Goal: Information Seeking & Learning: Learn about a topic

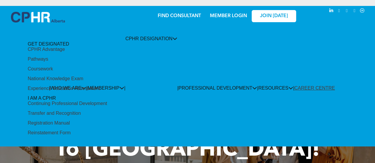
click at [83, 81] on div "National Knowledge Exam" at bounding box center [56, 78] width 56 height 5
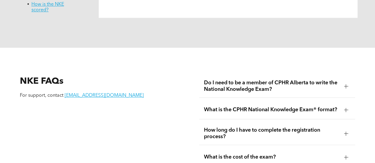
scroll to position [677, 0]
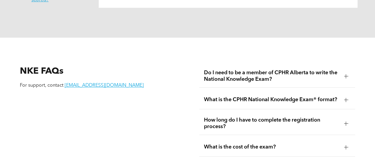
click at [331, 97] on span "What is the CPHR National Knowledge Exam® format?" at bounding box center [271, 100] width 135 height 7
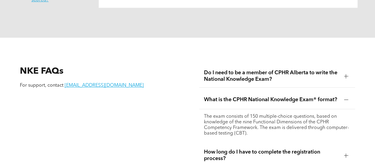
click at [331, 97] on span "What is the CPHR National Knowledge Exam® format?" at bounding box center [271, 100] width 135 height 7
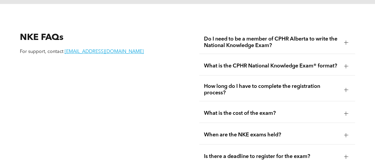
scroll to position [736, 0]
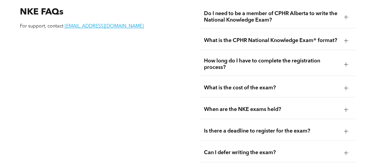
click at [338, 58] on span "How long do I have to complete the registration process?" at bounding box center [271, 64] width 135 height 13
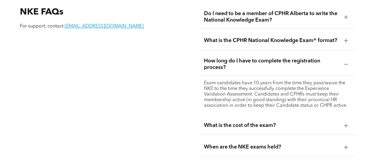
click at [338, 58] on span "How long do I have to complete the registration process?" at bounding box center [271, 64] width 135 height 13
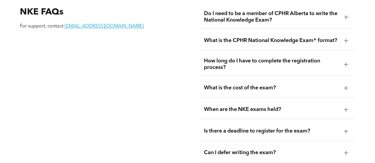
click at [343, 84] on div at bounding box center [345, 88] width 9 height 9
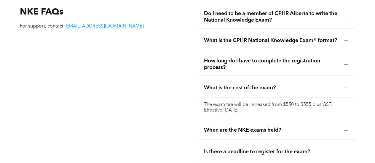
click at [343, 84] on div at bounding box center [345, 88] width 9 height 9
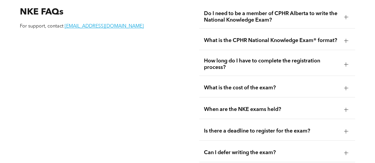
click at [343, 84] on div at bounding box center [345, 88] width 9 height 9
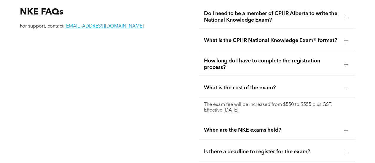
click at [343, 84] on div at bounding box center [345, 88] width 9 height 9
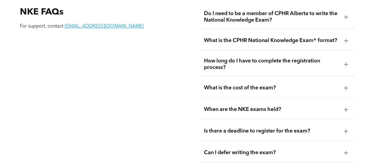
click at [341, 105] on div at bounding box center [345, 109] width 9 height 9
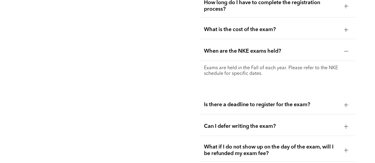
scroll to position [795, 0]
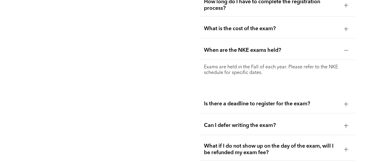
click at [341, 46] on div at bounding box center [345, 50] width 9 height 9
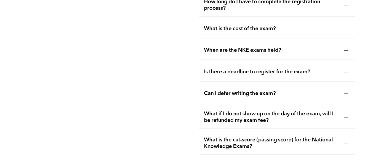
click at [344, 72] on div at bounding box center [346, 72] width 4 height 0
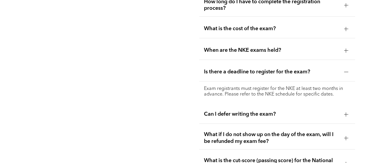
click at [344, 72] on div at bounding box center [346, 72] width 4 height 0
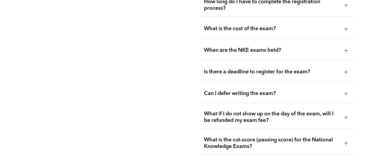
scroll to position [825, 0]
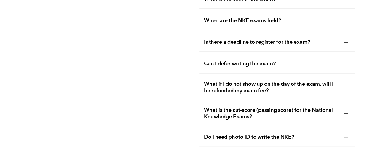
click at [342, 60] on div at bounding box center [345, 64] width 9 height 9
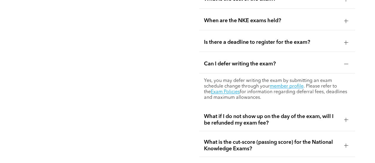
click at [342, 60] on div at bounding box center [345, 64] width 9 height 9
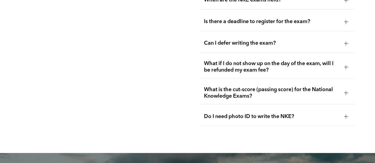
scroll to position [855, 0]
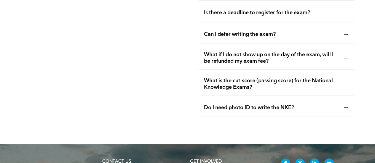
click at [342, 73] on div "What is the cut-score (passing score) for the National Knowledge Exams?" at bounding box center [277, 84] width 156 height 23
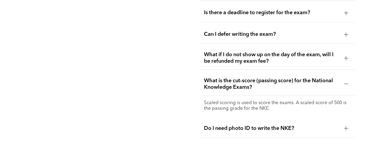
click at [342, 73] on div "What is the cut-score (passing score) for the National Knowledge Exams?" at bounding box center [277, 84] width 156 height 23
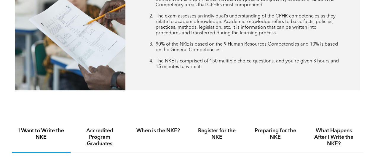
scroll to position [262, 0]
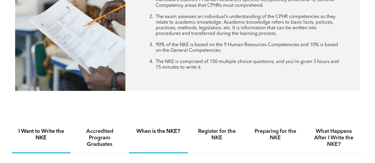
click at [149, 131] on h4 "When is the NKE?" at bounding box center [158, 131] width 48 height 7
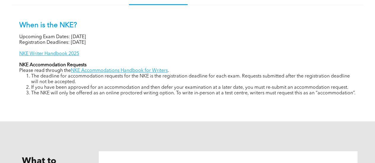
scroll to position [410, 0]
click at [76, 52] on link "NKE Writer Handbook 2025" at bounding box center [49, 54] width 60 height 5
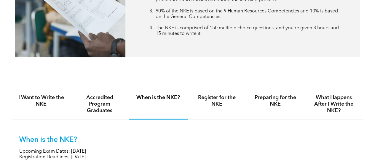
scroll to position [292, 0]
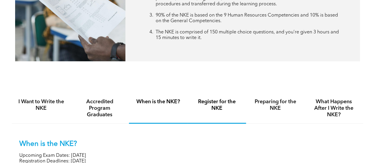
click at [226, 110] on h4 "Register for the NKE" at bounding box center [217, 105] width 48 height 13
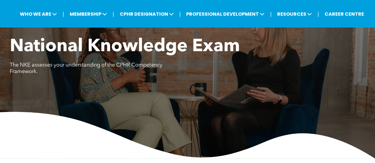
scroll to position [25, 0]
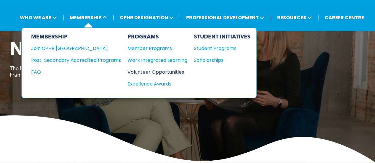
click at [155, 71] on div "Volunteer Opportunities" at bounding box center [154, 71] width 54 height 7
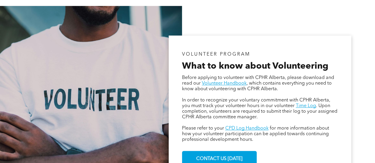
scroll to position [326, 0]
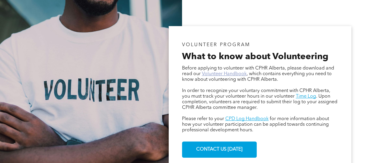
click at [208, 75] on link "Volunteer Handbook" at bounding box center [224, 74] width 45 height 5
click at [239, 119] on link "CPD Log Handbook" at bounding box center [246, 119] width 43 height 5
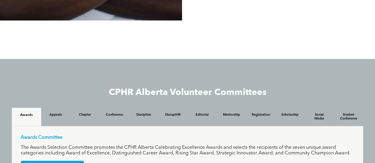
scroll to position [444, 0]
